Goal: Complete application form

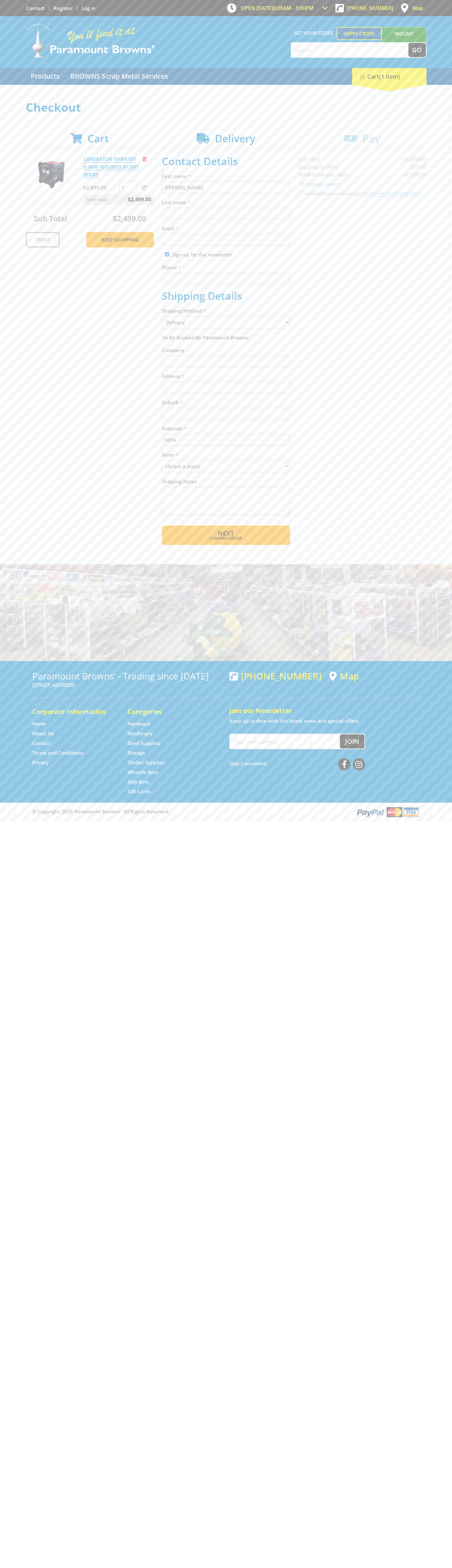
type input "[PERSON_NAME]"
type input "[EMAIL_ADDRESS][DOMAIN_NAME]"
type input "0293744000"
type input "[PERSON_NAME]"
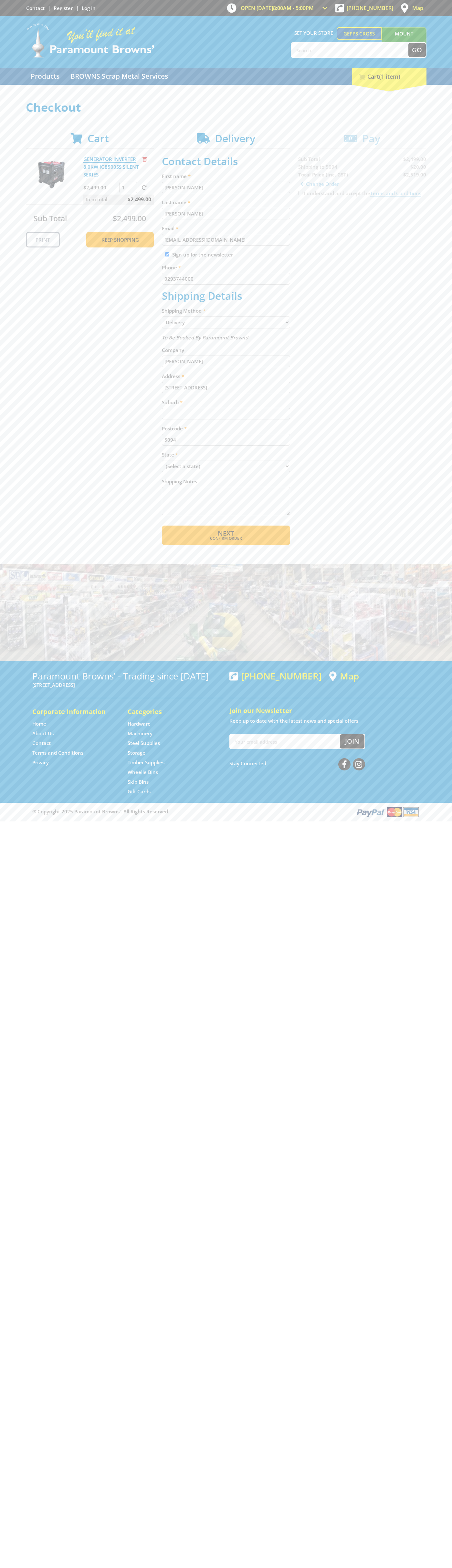
type input "[STREET_ADDRESS]"
type input "gepps cross"
select select "SA"
select select "Pickup"
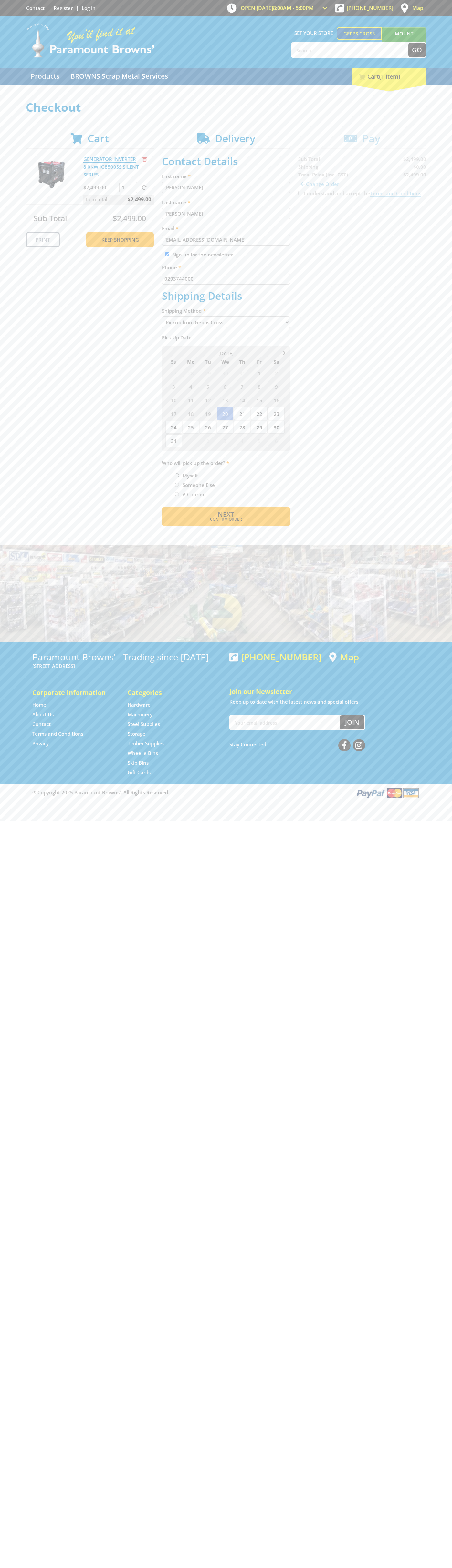
click at [225, 514] on span "Next" at bounding box center [225, 514] width 16 height 9
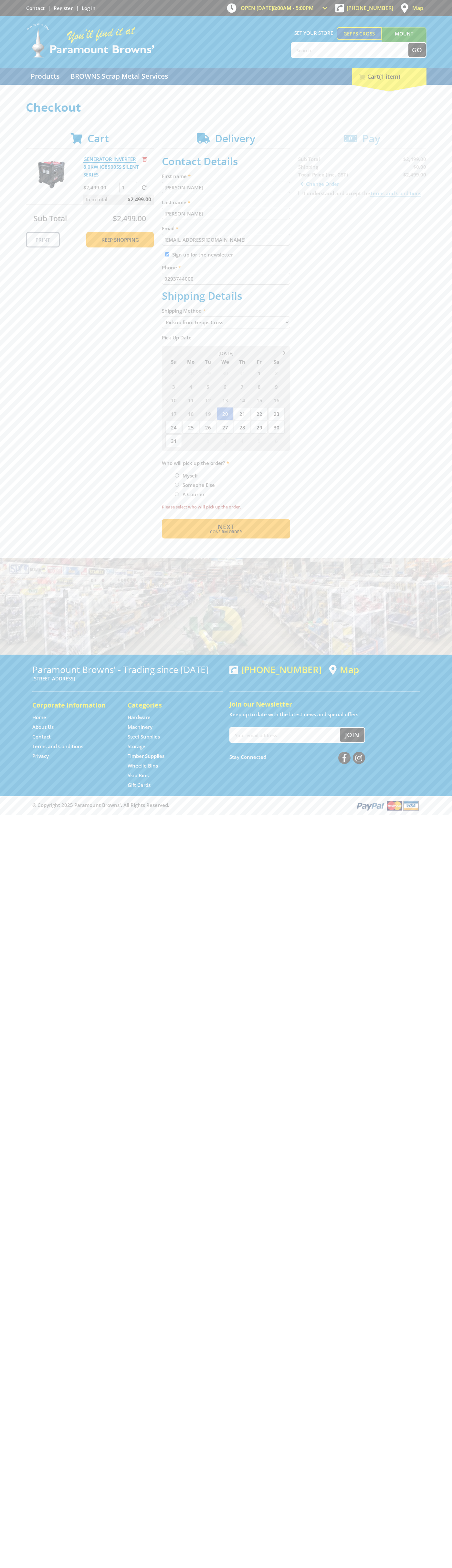
type input "[PERSON_NAME]"
click at [225, 527] on span "Next" at bounding box center [225, 527] width 16 height 9
